Goal: Communication & Community: Share content

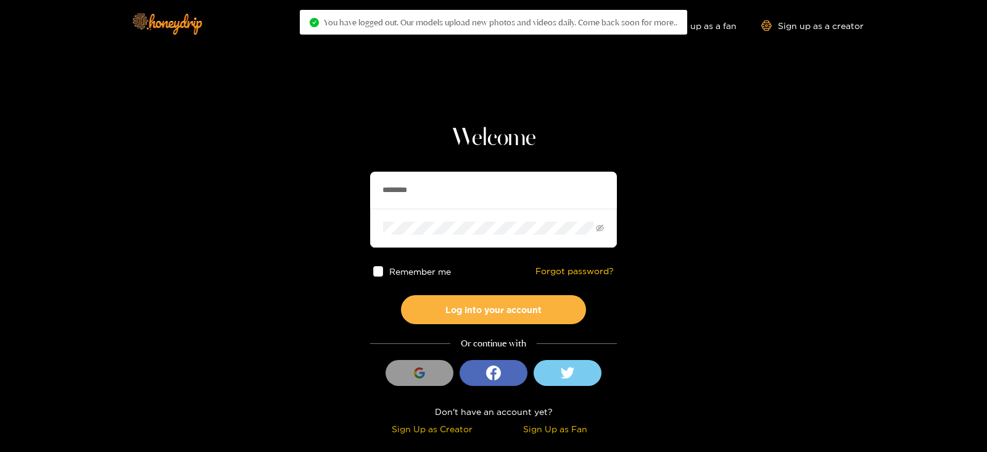
drag, startPoint x: 532, startPoint y: 178, endPoint x: 357, endPoint y: 192, distance: 176.4
click at [357, 192] on section "Welcome ******** Remember me Forgot password? Log into your account Or continue…" at bounding box center [493, 219] width 987 height 439
type input "********"
click at [401, 295] on button "Log into your account" at bounding box center [493, 309] width 185 height 29
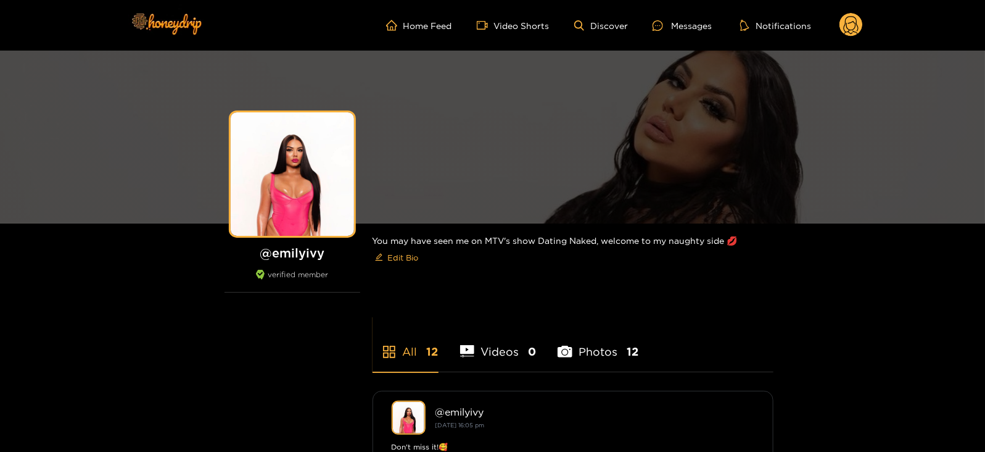
click at [669, 17] on ul "Home Feed Video Shorts Discover Messages Notifications" at bounding box center [624, 25] width 477 height 25
click at [673, 24] on div "Messages" at bounding box center [682, 26] width 59 height 14
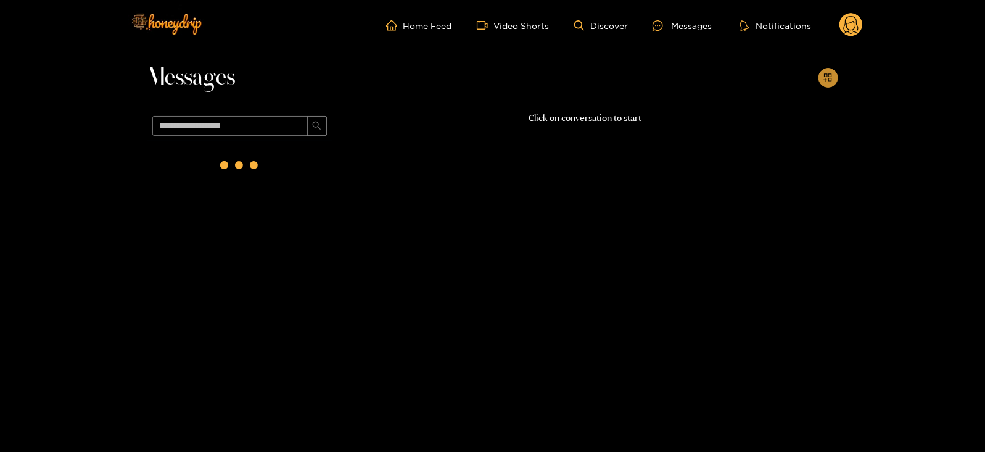
click at [832, 81] on icon "appstore-add" at bounding box center [828, 77] width 9 height 9
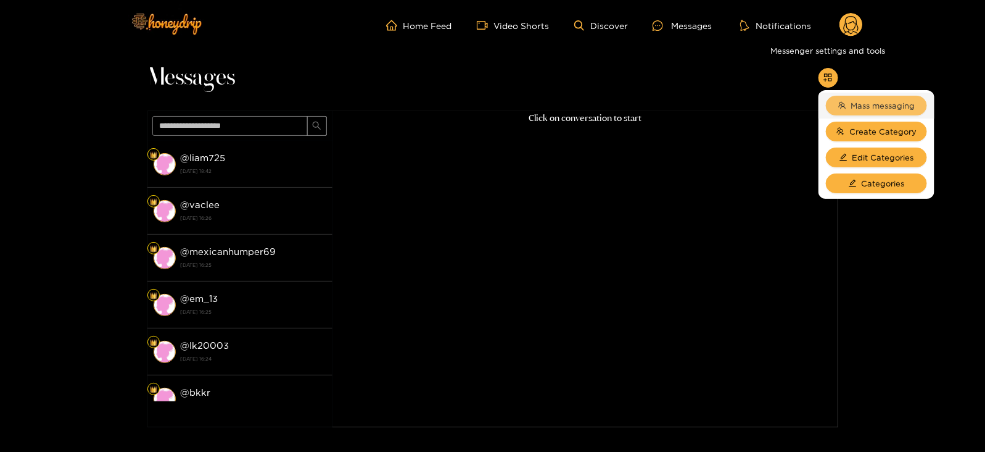
click at [861, 104] on span "Mass messaging" at bounding box center [883, 105] width 64 height 12
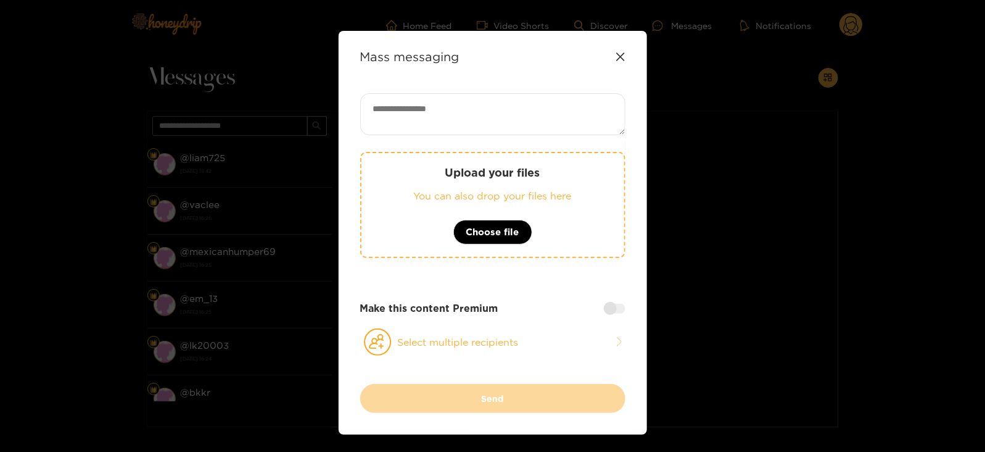
click at [480, 185] on div "Upload your files You can also drop your files here Choose file" at bounding box center [492, 205] width 265 height 106
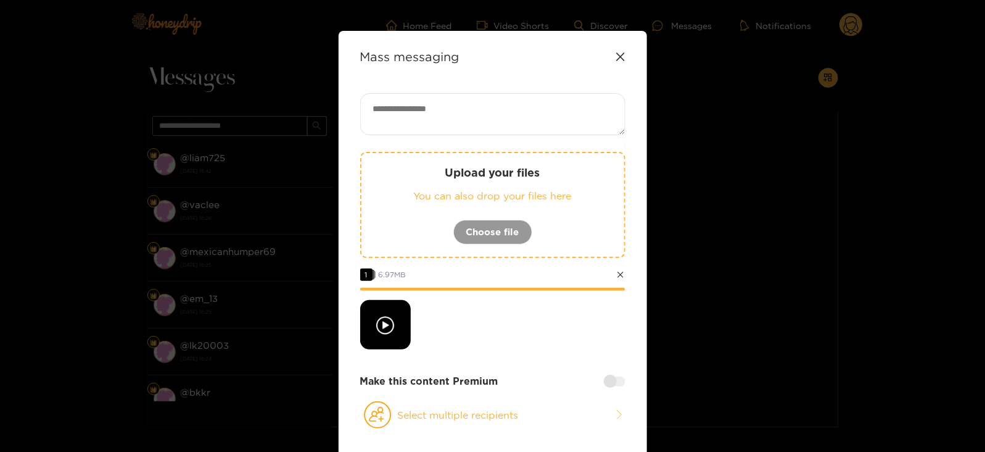
paste textarea "**********"
click at [447, 115] on textarea at bounding box center [492, 114] width 265 height 42
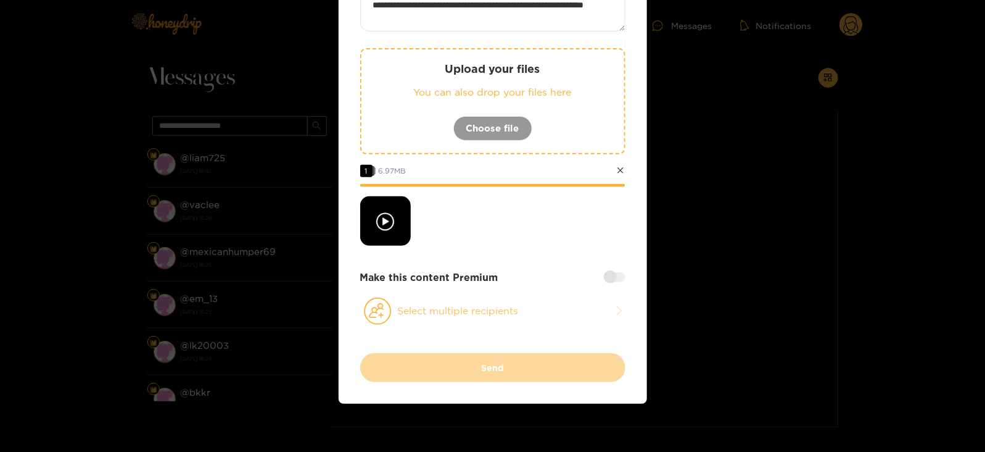
type textarea "**********"
click at [402, 303] on button "Select multiple recipients" at bounding box center [492, 311] width 265 height 28
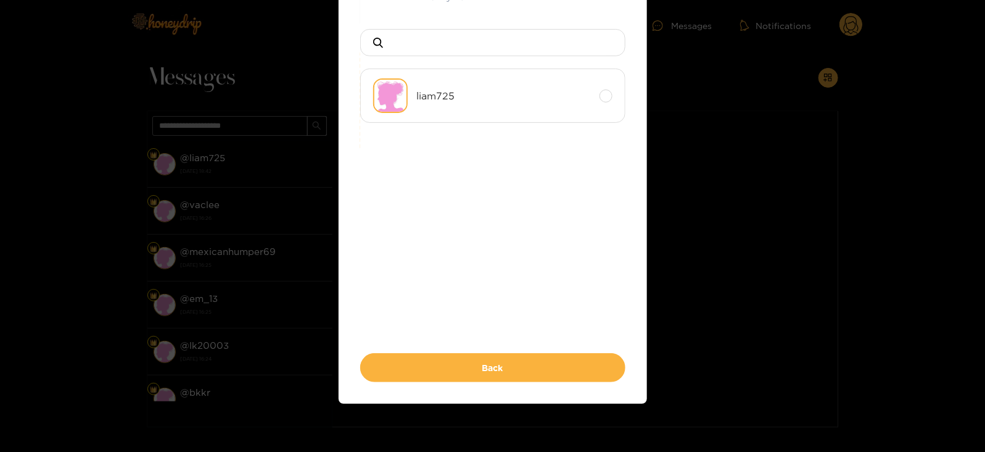
scroll to position [0, 0]
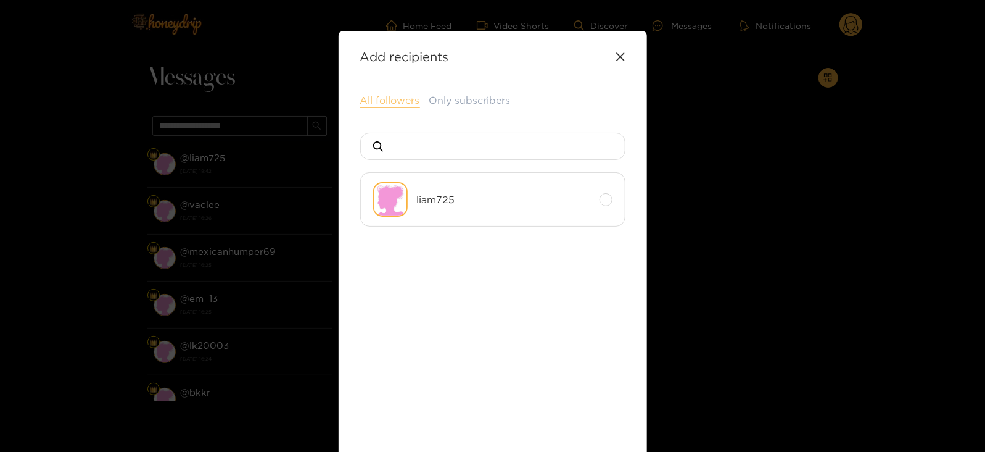
click at [390, 104] on button "All followers" at bounding box center [390, 100] width 60 height 15
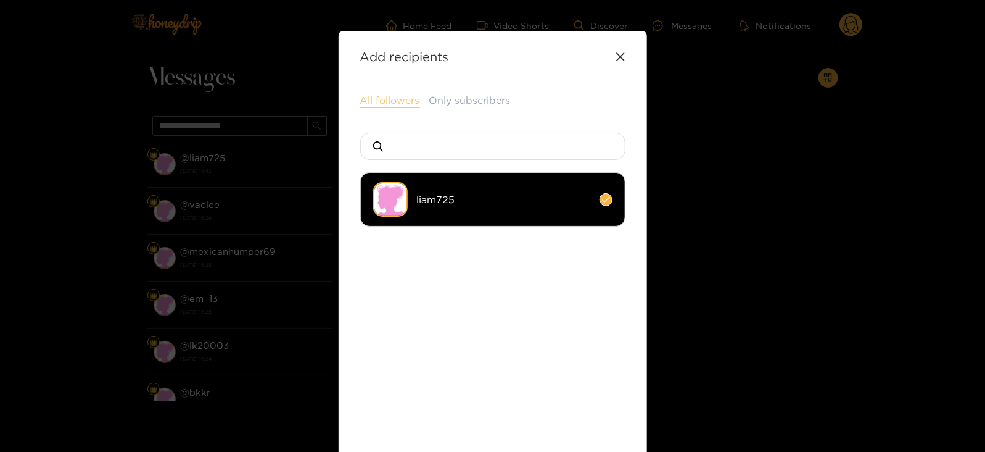
scroll to position [134, 0]
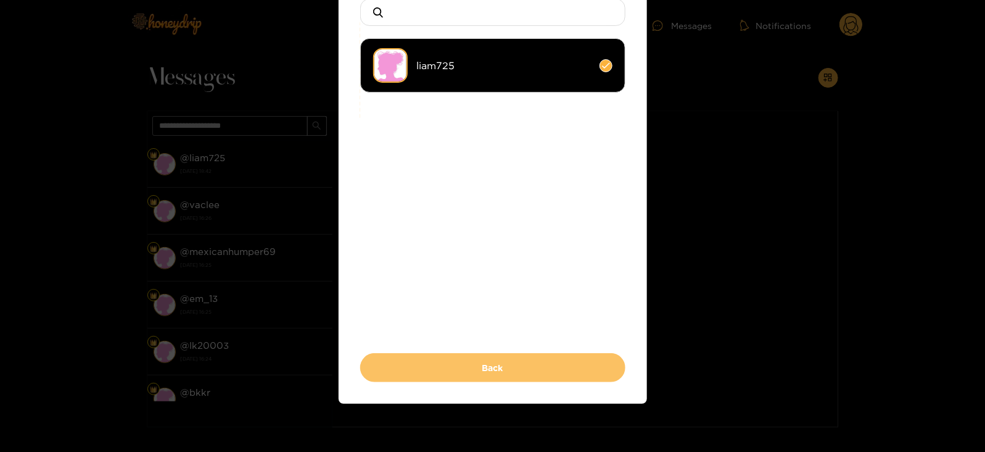
click at [426, 360] on button "Back" at bounding box center [492, 367] width 265 height 29
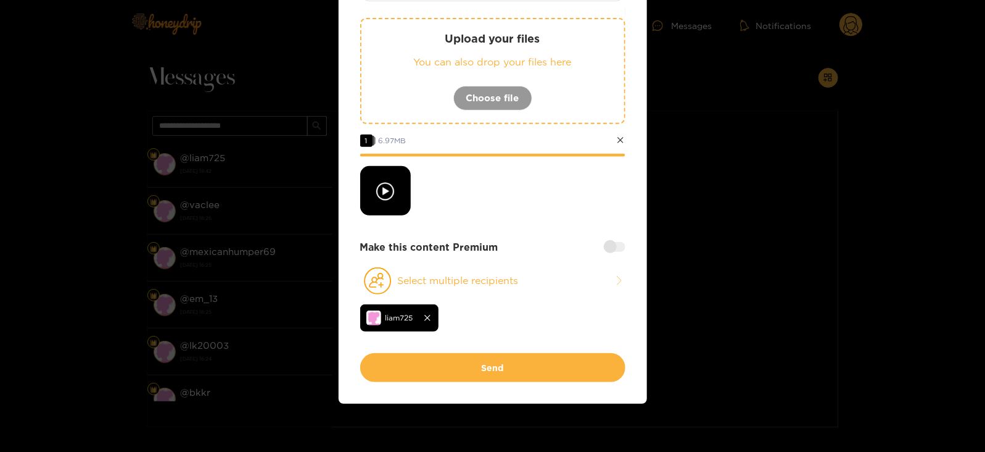
click at [608, 248] on div at bounding box center [615, 247] width 22 height 10
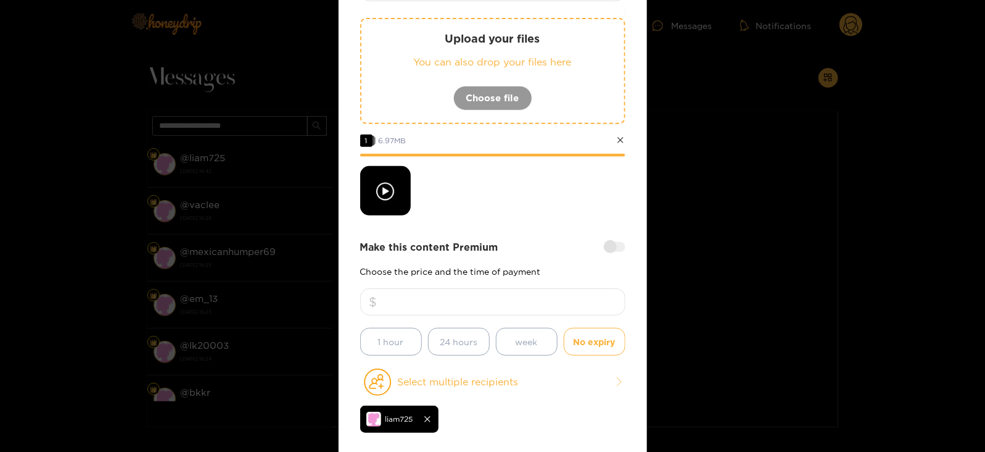
click at [550, 279] on div "Make this content Premium Choose the price and the time of payment 1 hour 24 ho…" at bounding box center [492, 297] width 265 height 115
click at [544, 288] on input "number" at bounding box center [492, 301] width 265 height 27
type input "*"
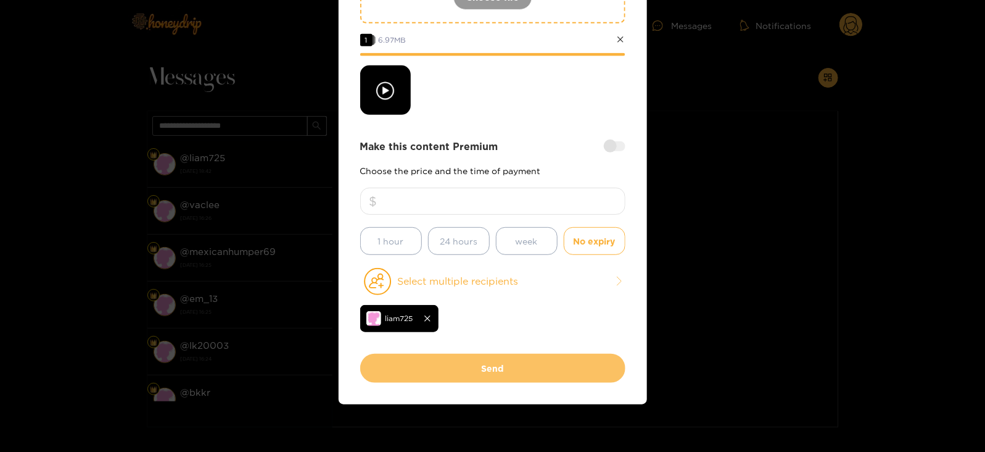
type input "**"
click at [429, 365] on button "Send" at bounding box center [492, 367] width 265 height 29
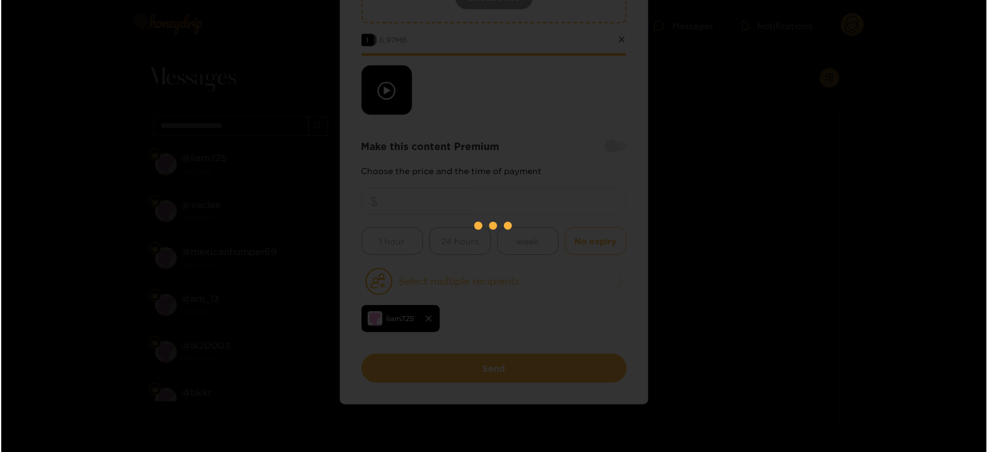
scroll to position [132, 0]
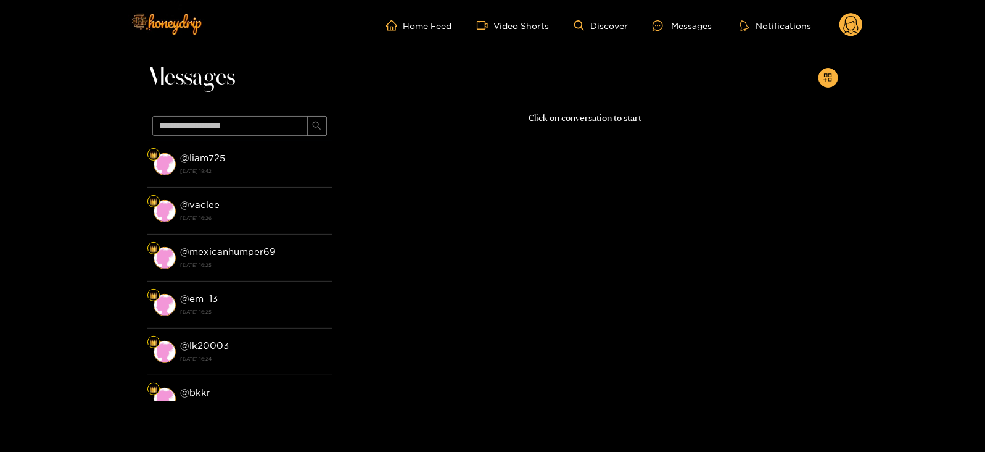
click at [844, 27] on icon at bounding box center [851, 27] width 15 height 22
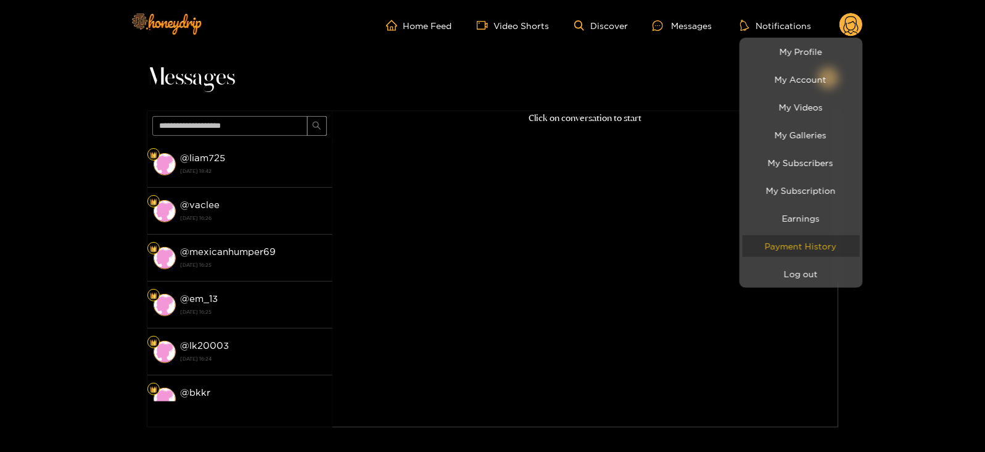
click at [795, 254] on link "Payment History" at bounding box center [801, 246] width 117 height 22
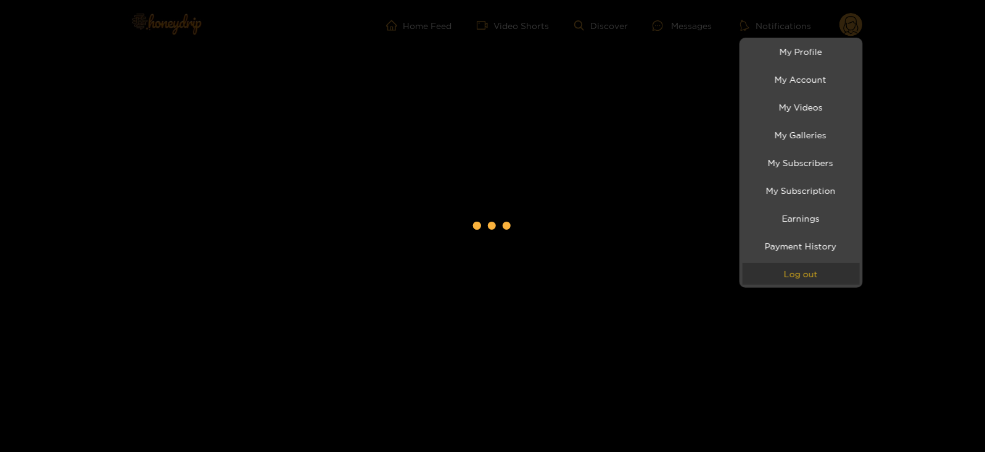
click at [793, 265] on button "Log out" at bounding box center [801, 274] width 117 height 22
